Goal: Transaction & Acquisition: Purchase product/service

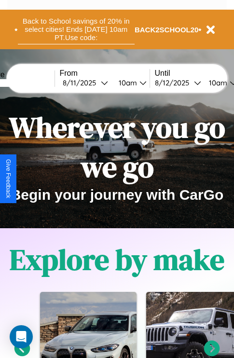
click at [76, 29] on button "Back to School savings of 20% in select cities! Ends 9/1 at 10am PT. Use code:" at bounding box center [76, 29] width 117 height 30
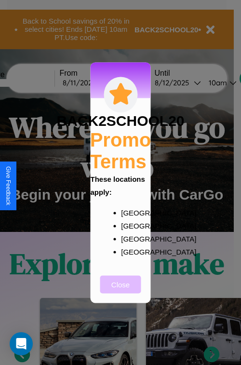
click at [121, 291] on button "Close" at bounding box center [120, 285] width 41 height 18
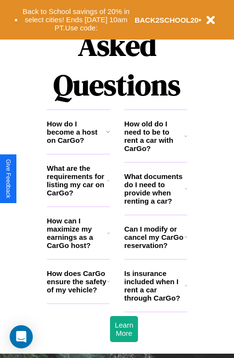
scroll to position [1170, 0]
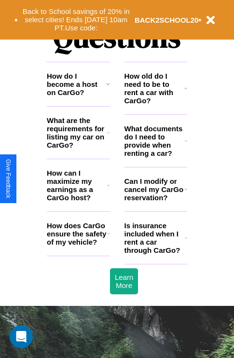
click at [186, 92] on icon at bounding box center [185, 88] width 3 height 8
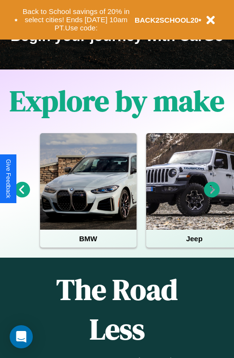
scroll to position [149, 0]
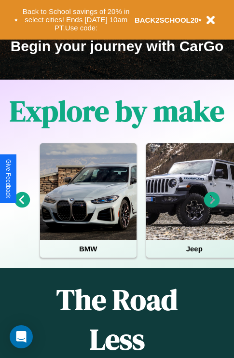
click at [212, 207] on icon at bounding box center [212, 200] width 16 height 16
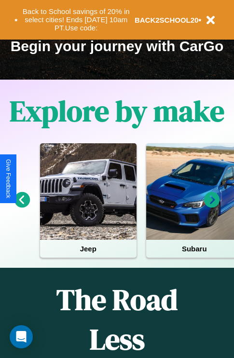
click at [22, 207] on icon at bounding box center [22, 200] width 16 height 16
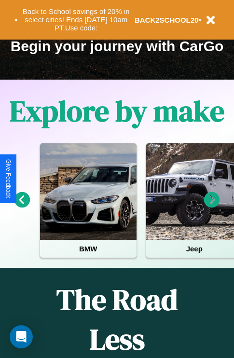
click at [212, 207] on icon at bounding box center [212, 200] width 16 height 16
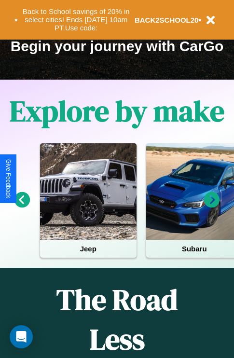
click at [212, 207] on icon at bounding box center [212, 200] width 16 height 16
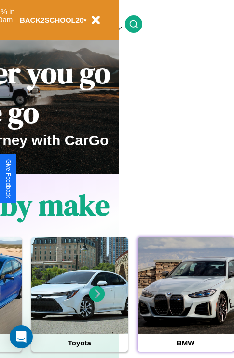
click at [185, 301] on div at bounding box center [186, 285] width 97 height 97
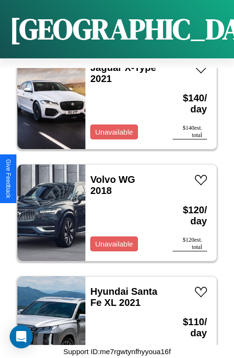
scroll to position [3284, 0]
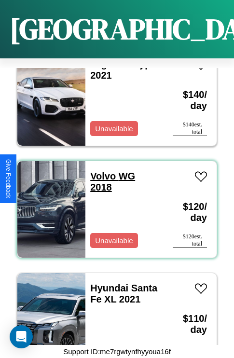
click at [100, 171] on link "Volvo WG 2018" at bounding box center [112, 182] width 45 height 22
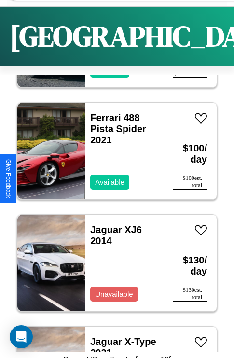
scroll to position [2388, 0]
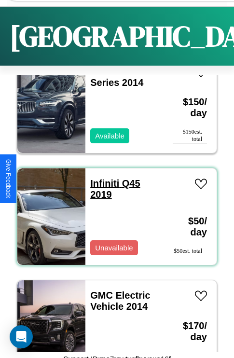
click at [102, 183] on link "Infiniti Q45 2019" at bounding box center [115, 189] width 50 height 22
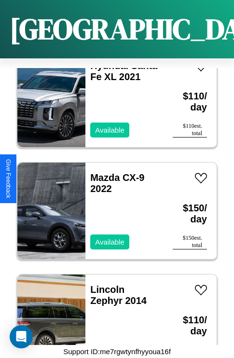
scroll to position [3508, 0]
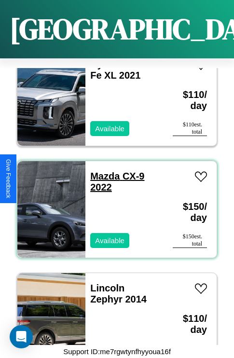
click at [102, 171] on link "Mazda CX-9 2022" at bounding box center [117, 182] width 54 height 22
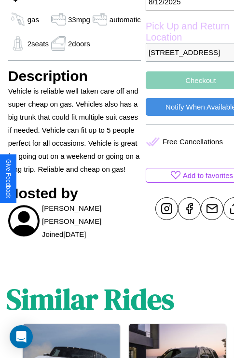
scroll to position [340, 31]
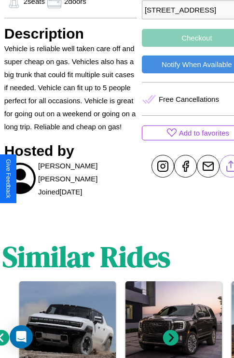
click at [231, 168] on line at bounding box center [231, 164] width 0 height 7
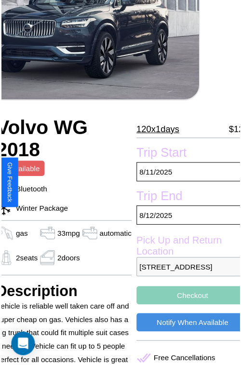
scroll to position [77, 41]
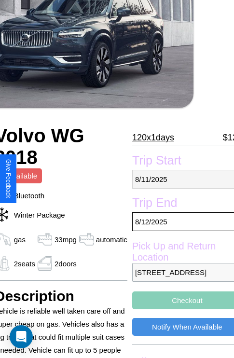
click at [179, 179] on p "[DATE]" at bounding box center [187, 179] width 110 height 19
select select "*"
select select "****"
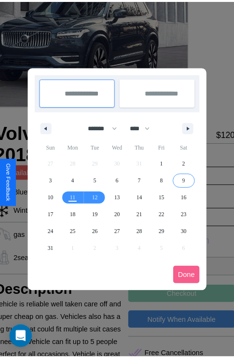
scroll to position [0, 41]
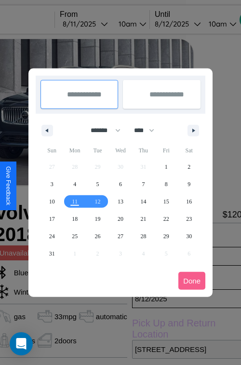
click at [98, 24] on div at bounding box center [120, 182] width 241 height 365
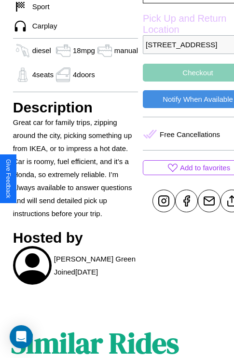
scroll to position [325, 25]
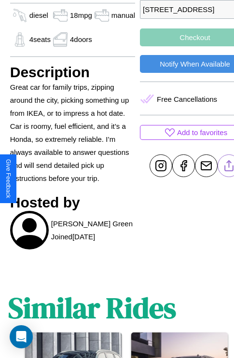
click at [229, 167] on line at bounding box center [229, 164] width 0 height 7
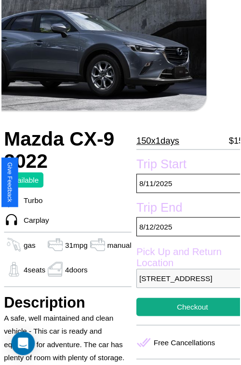
scroll to position [106, 33]
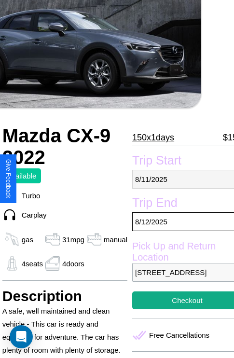
click at [179, 179] on p "[DATE]" at bounding box center [187, 179] width 110 height 19
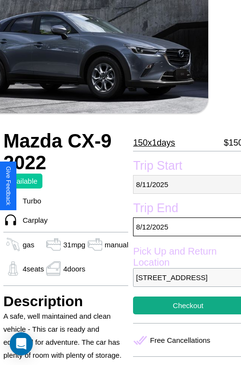
select select "*"
select select "****"
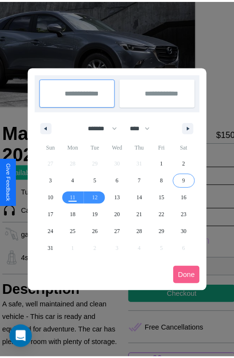
scroll to position [0, 33]
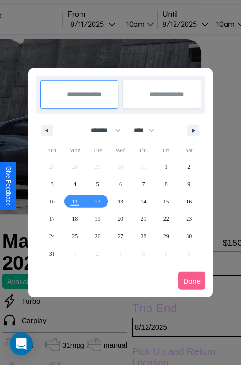
click at [106, 24] on div at bounding box center [120, 182] width 241 height 365
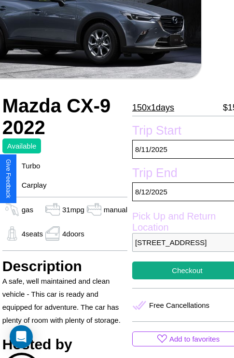
scroll to position [240, 33]
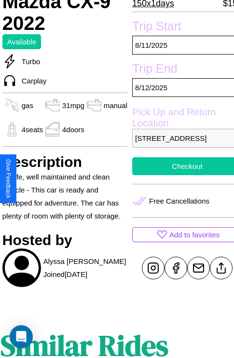
click at [179, 175] on button "Checkout" at bounding box center [187, 166] width 110 height 18
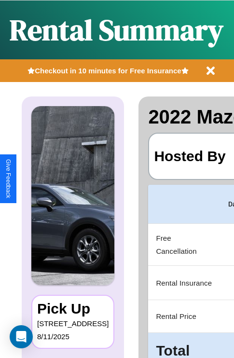
scroll to position [0, 182]
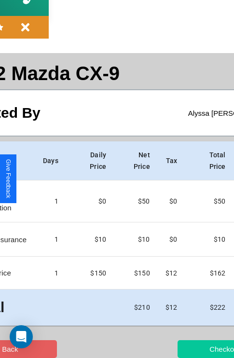
click at [187, 349] on button "Checkout" at bounding box center [225, 349] width 94 height 18
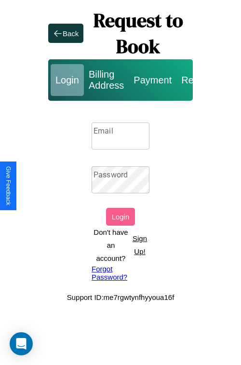
click at [139, 245] on p "Sign Up!" at bounding box center [139, 245] width 19 height 26
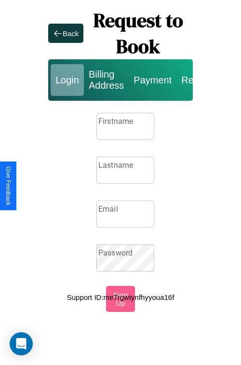
click at [125, 126] on input "Firstname" at bounding box center [126, 126] width 58 height 27
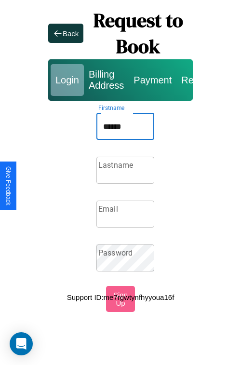
type input "******"
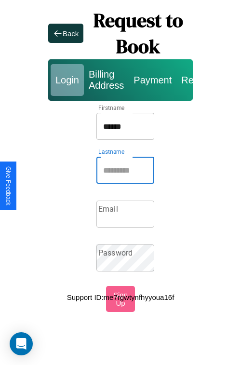
click at [125, 170] on input "Lastname" at bounding box center [126, 170] width 58 height 27
type input "*****"
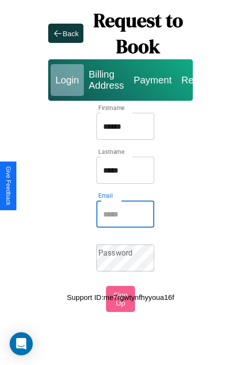
click at [125, 214] on input "Email" at bounding box center [126, 214] width 58 height 27
type input "**********"
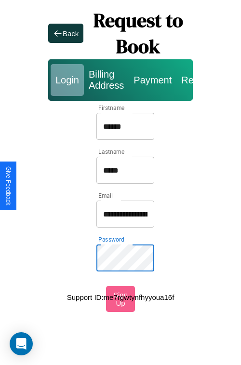
click at [125, 126] on input "******" at bounding box center [126, 126] width 58 height 27
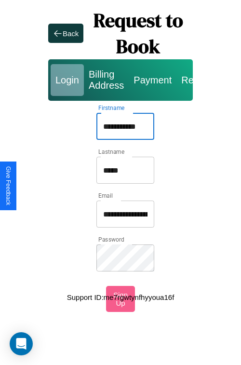
type input "**********"
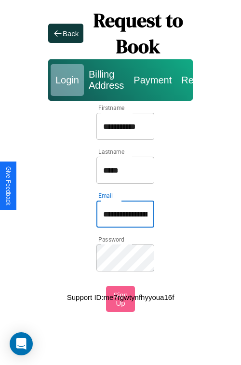
click at [125, 214] on input "**********" at bounding box center [126, 214] width 58 height 27
type input "**********"
